Goal: Information Seeking & Learning: Learn about a topic

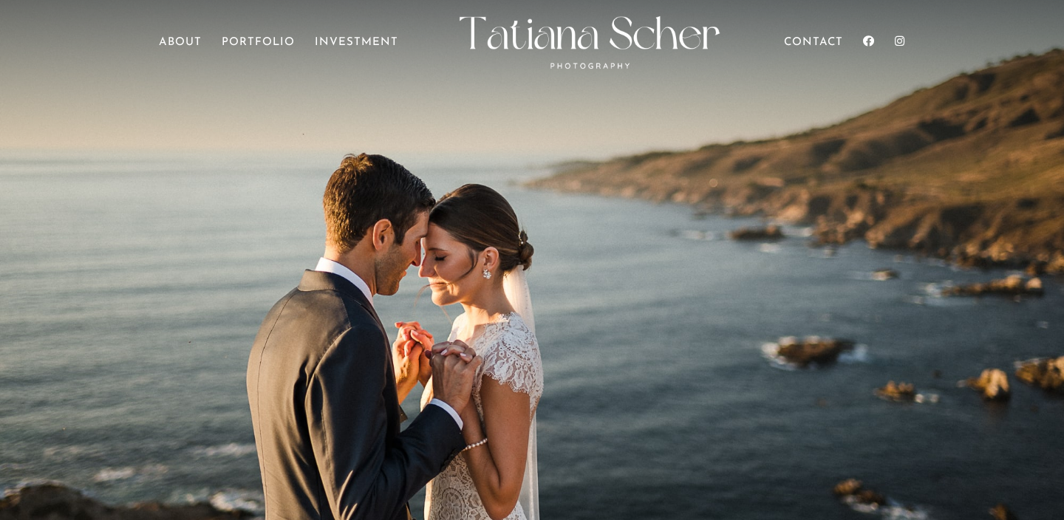
click at [374, 32] on ul "Home About Portfolio Investment Contact" at bounding box center [532, 55] width 746 height 48
click at [371, 35] on ul "Home About Portfolio Investment Contact" at bounding box center [532, 55] width 746 height 48
click at [366, 43] on link "Investment" at bounding box center [356, 58] width 83 height 41
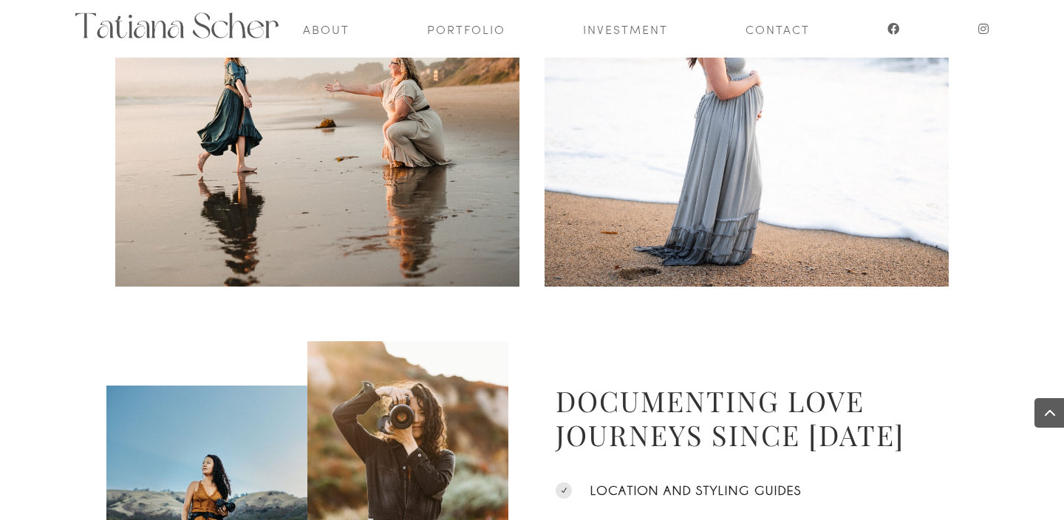
scroll to position [726, 0]
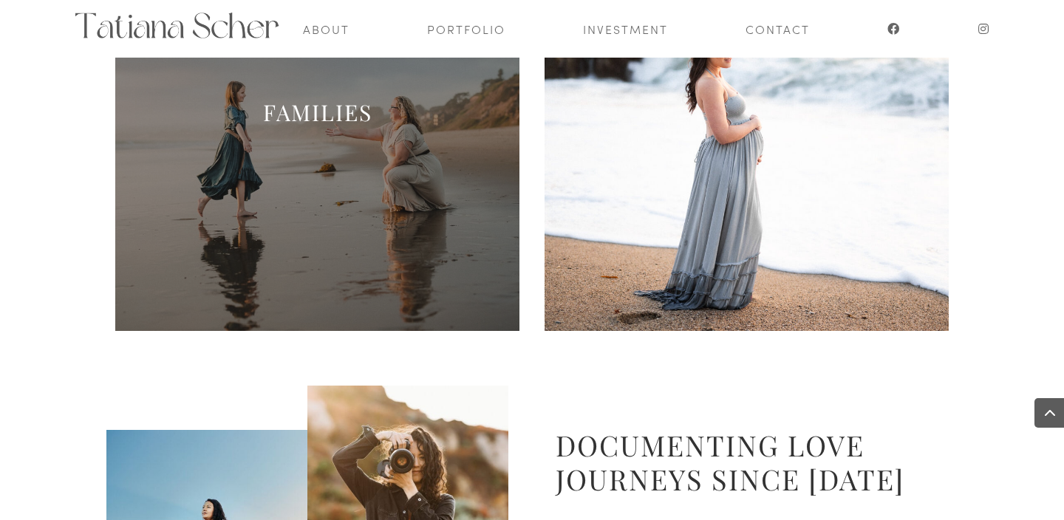
click at [343, 132] on h2 "FAMILIES" at bounding box center [317, 116] width 404 height 36
click at [319, 119] on link "FAMILIES" at bounding box center [317, 113] width 109 height 30
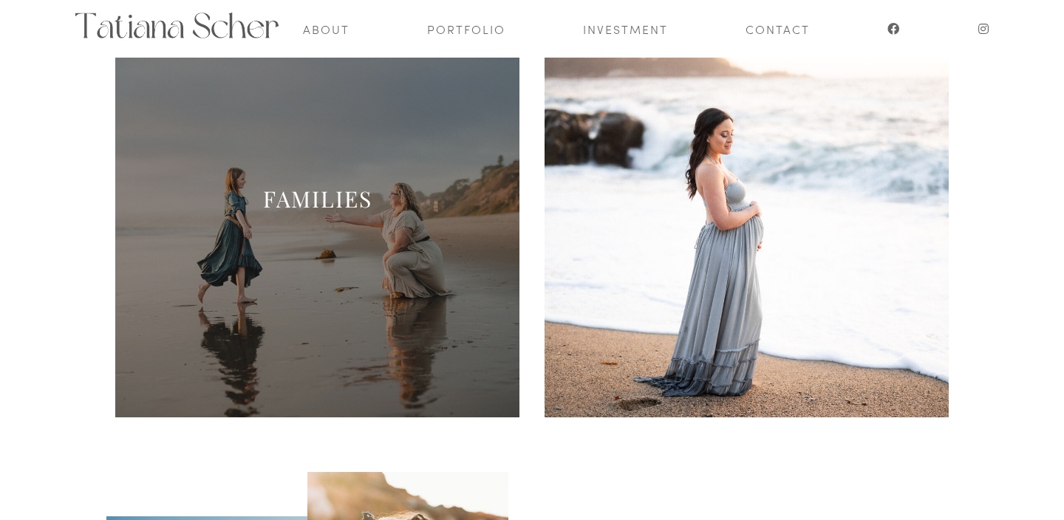
scroll to position [493, 0]
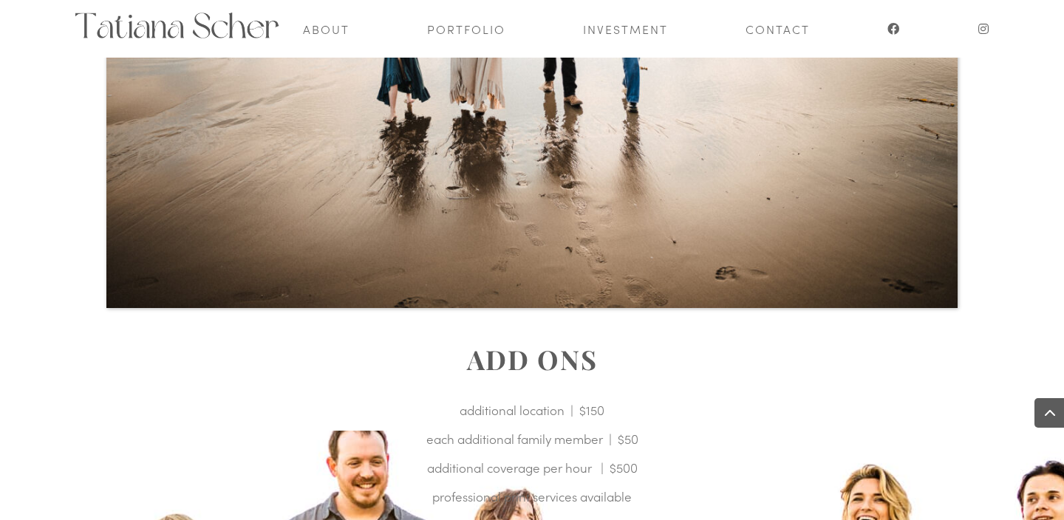
scroll to position [2949, 0]
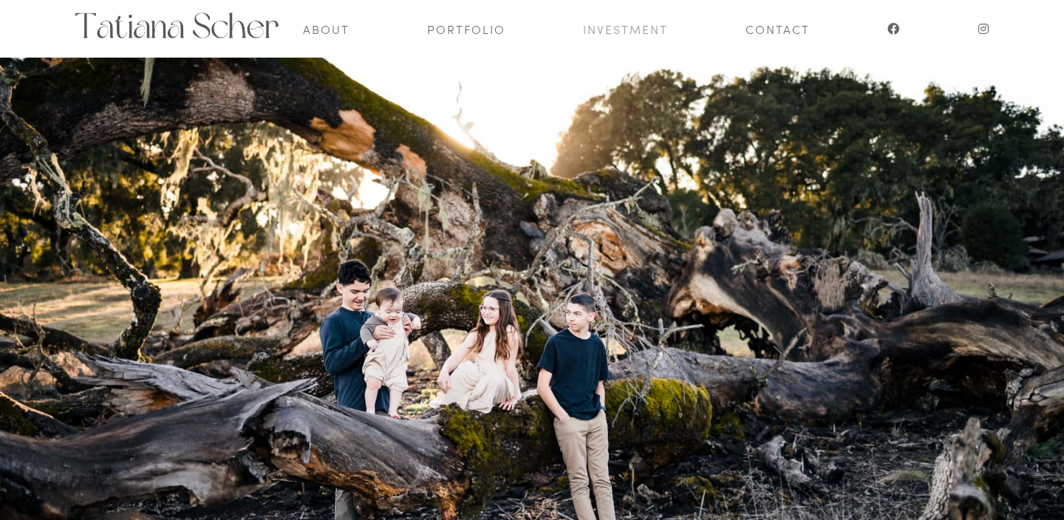
click at [633, 29] on link "Investment" at bounding box center [625, 29] width 85 height 58
